Goal: Check status

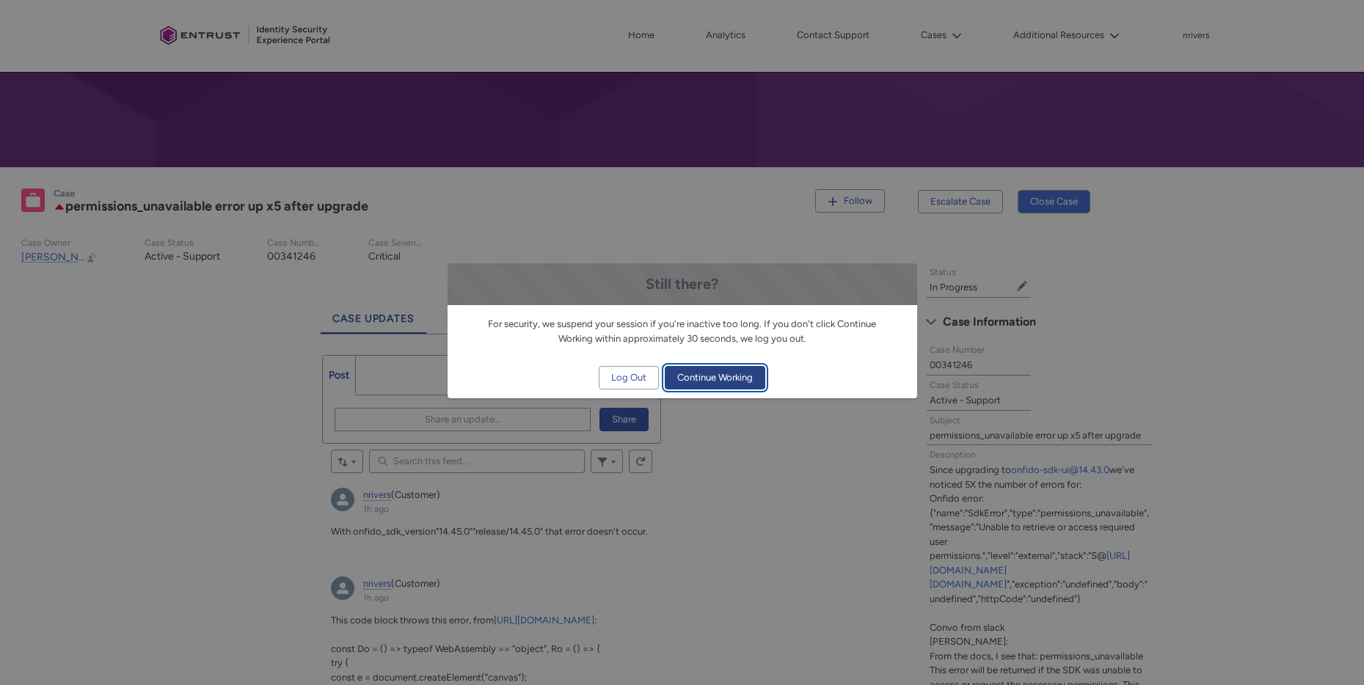
click at [704, 373] on span "Continue Working" at bounding box center [715, 378] width 76 height 22
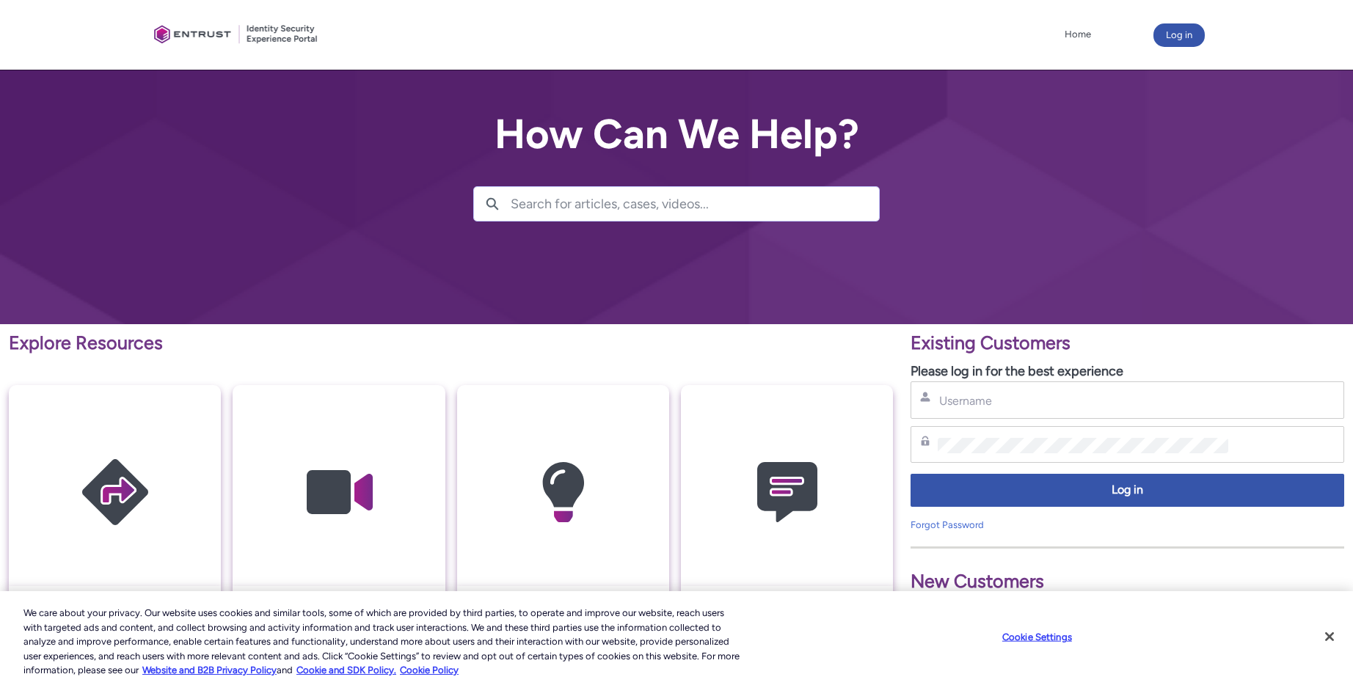
click at [1015, 411] on div "Username" at bounding box center [1128, 400] width 434 height 37
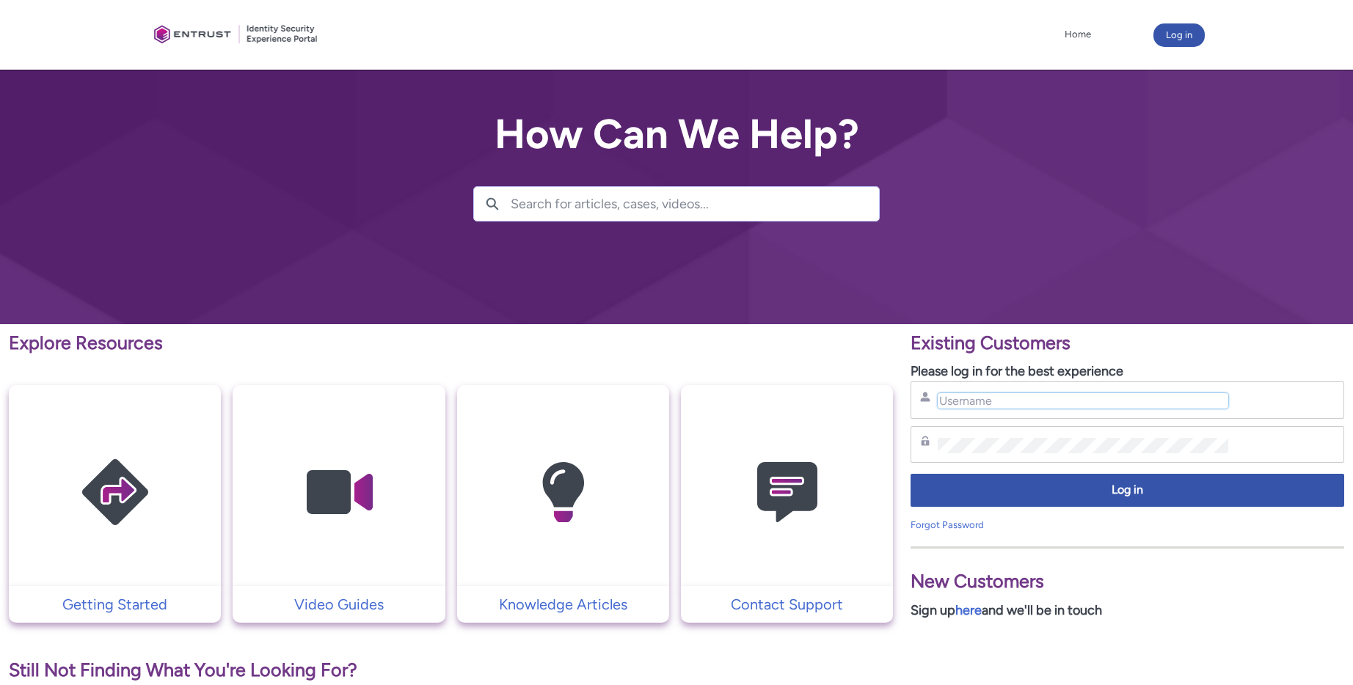
click at [996, 400] on input "Username" at bounding box center [1083, 400] width 290 height 15
type input "nrivers@zipcar.com"
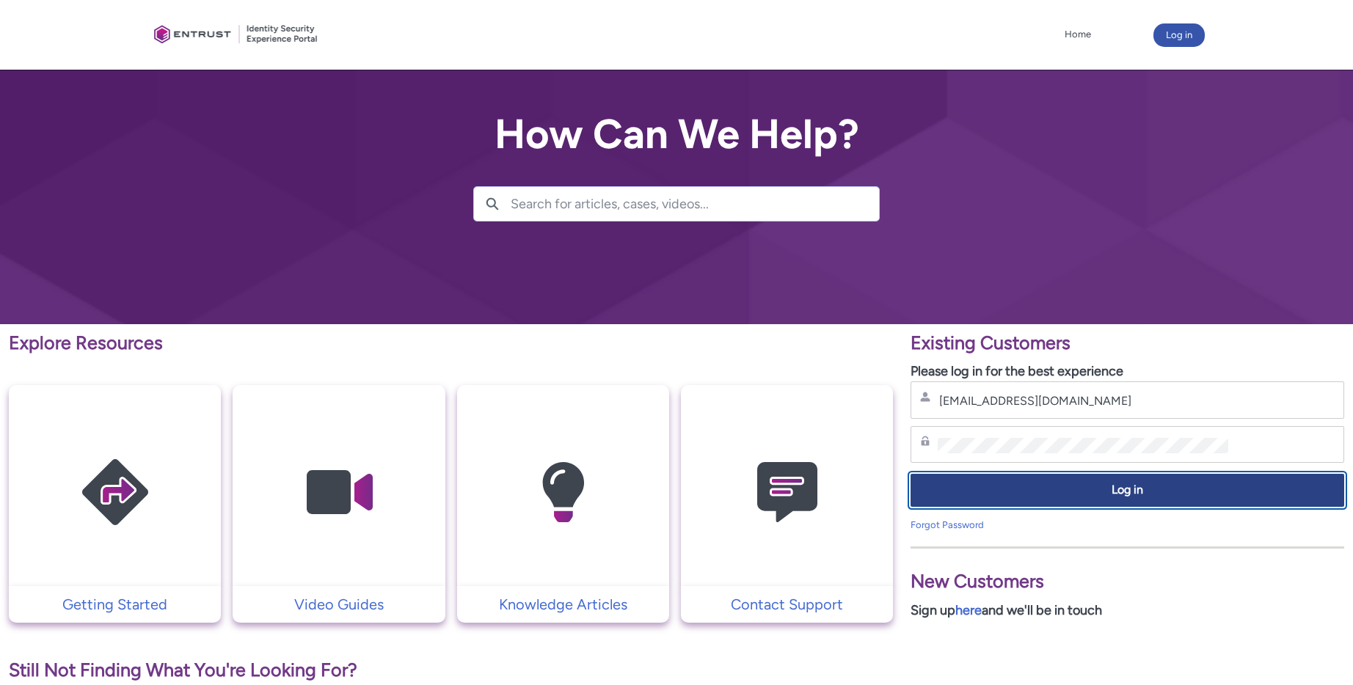
click at [1119, 498] on span "Log in" at bounding box center [1127, 490] width 415 height 17
